Goal: Navigation & Orientation: Go to known website

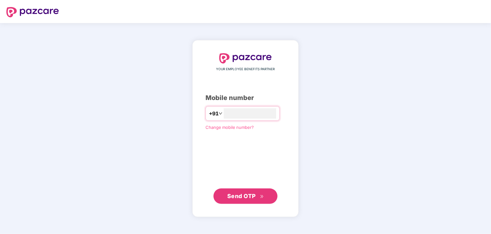
type input "**********"
click at [234, 196] on span "Send OTP" at bounding box center [241, 195] width 29 height 7
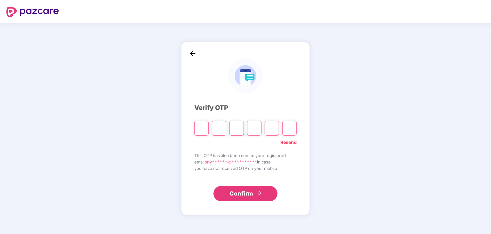
type input "*"
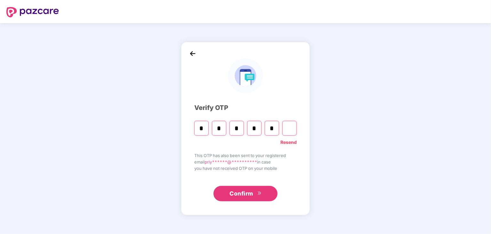
type input "*"
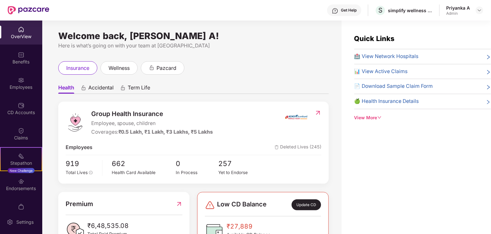
scroll to position [13, 0]
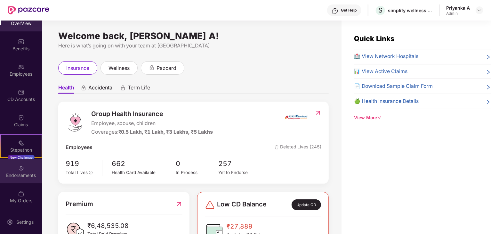
click at [23, 174] on div "Endorsements" at bounding box center [21, 175] width 42 height 6
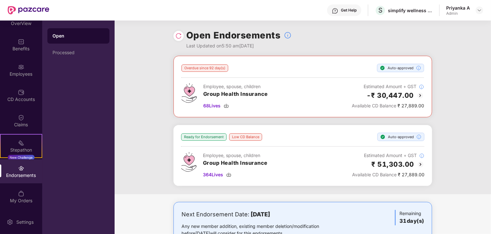
scroll to position [0, 0]
